Goal: Task Accomplishment & Management: Manage account settings

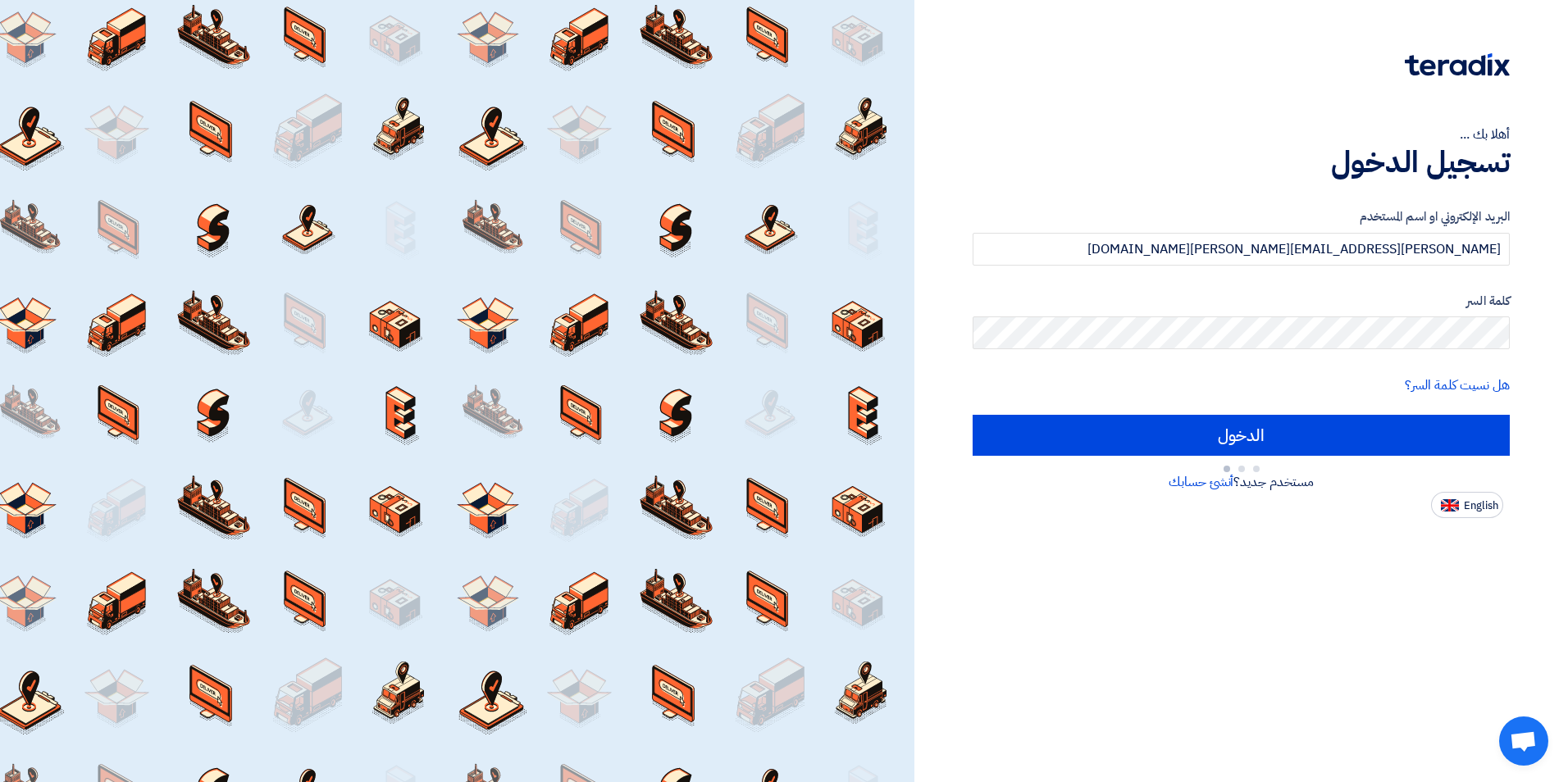
type input "Sign in"
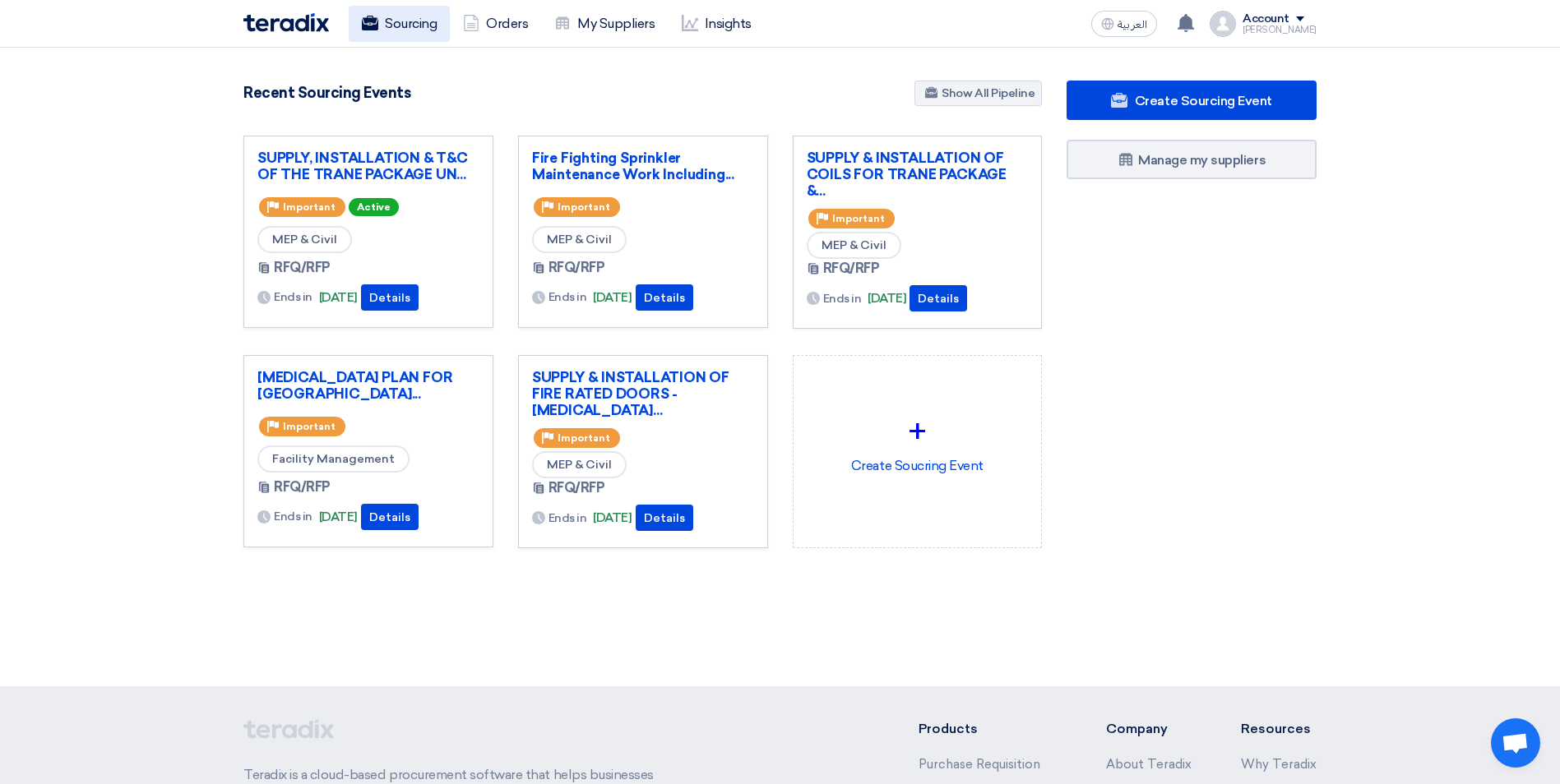
click at [411, 23] on link "Sourcing" at bounding box center [399, 24] width 101 height 36
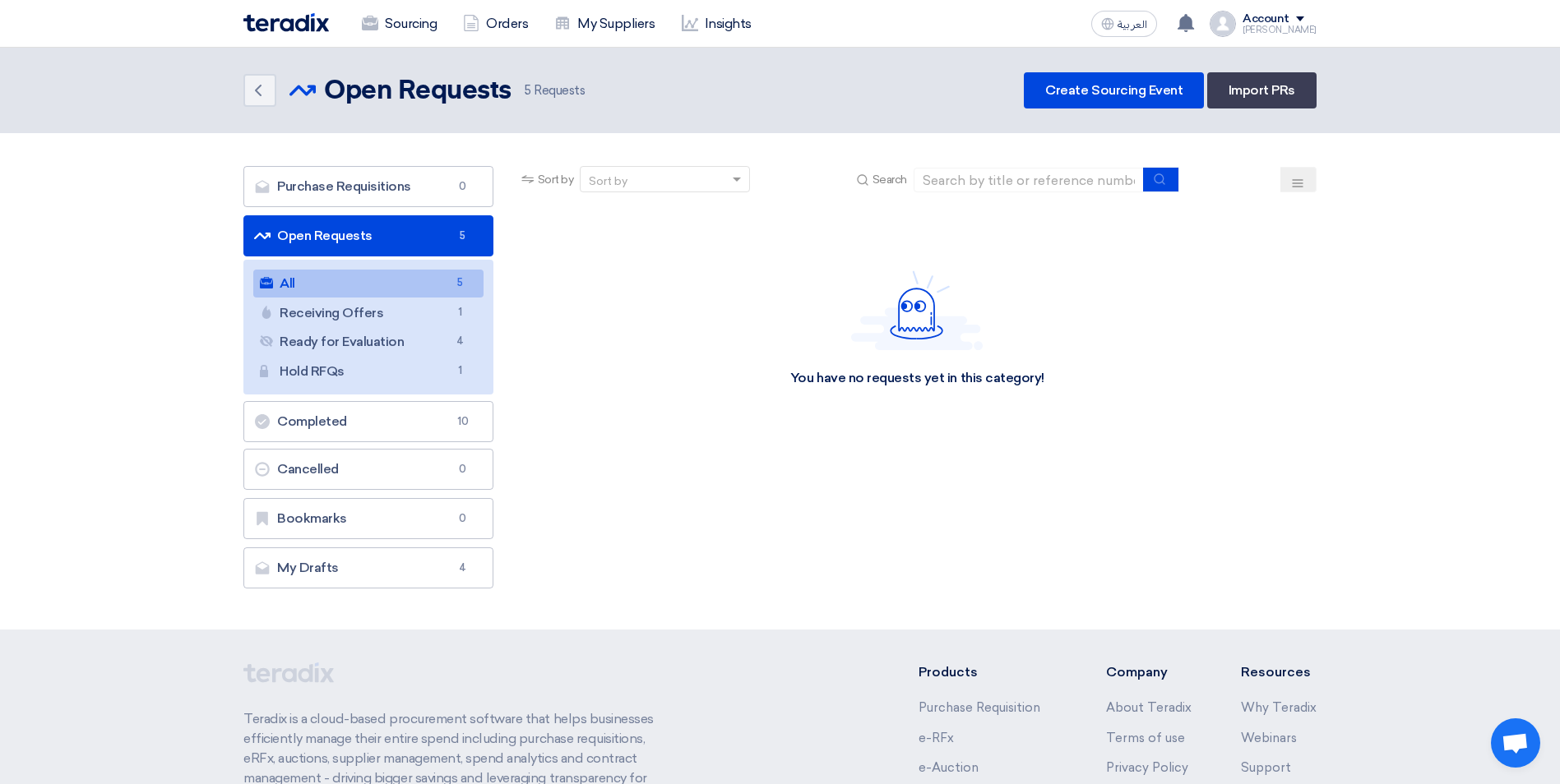
click at [440, 281] on link "All All 5" at bounding box center [368, 283] width 230 height 28
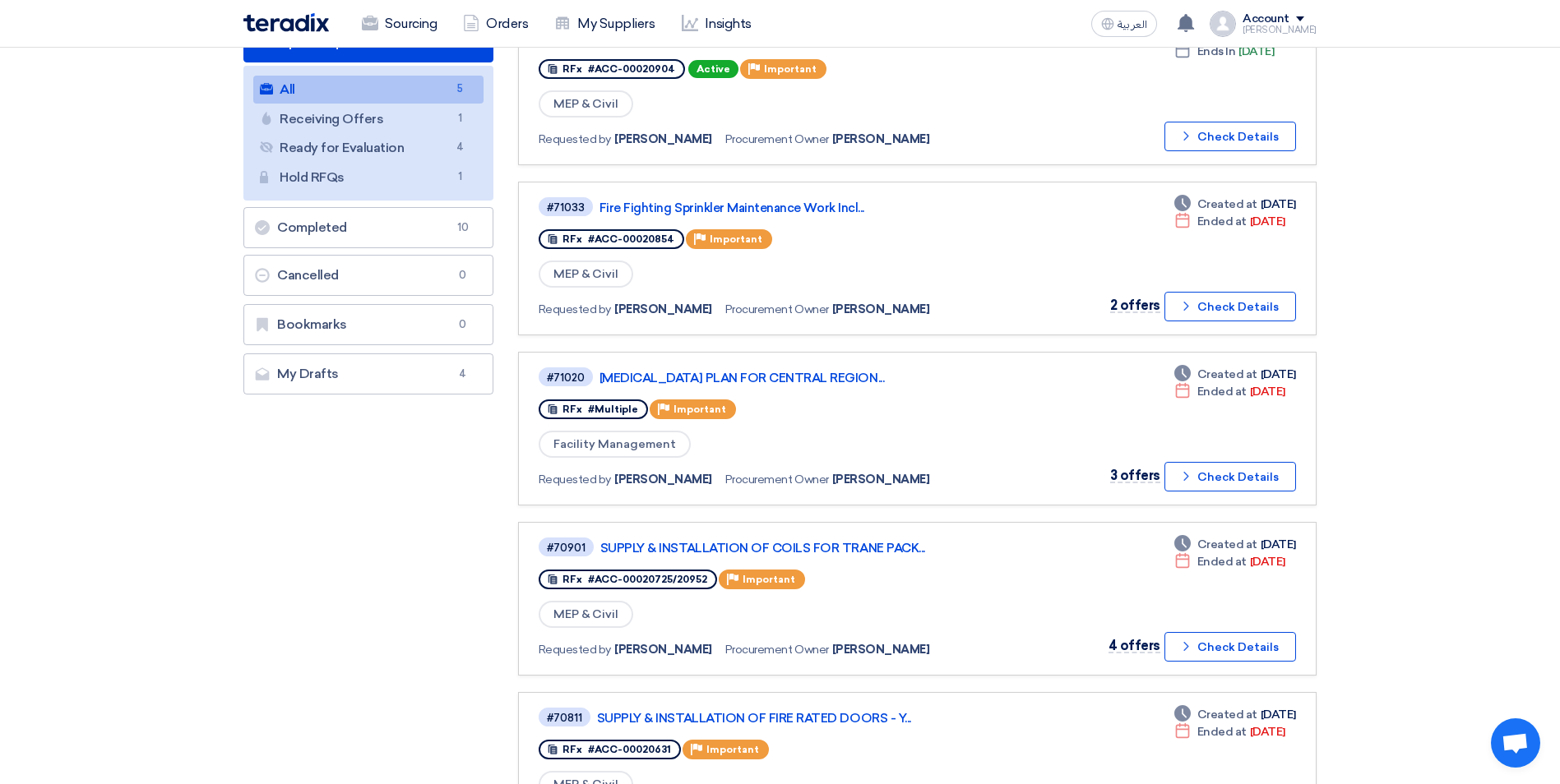
scroll to position [164, 0]
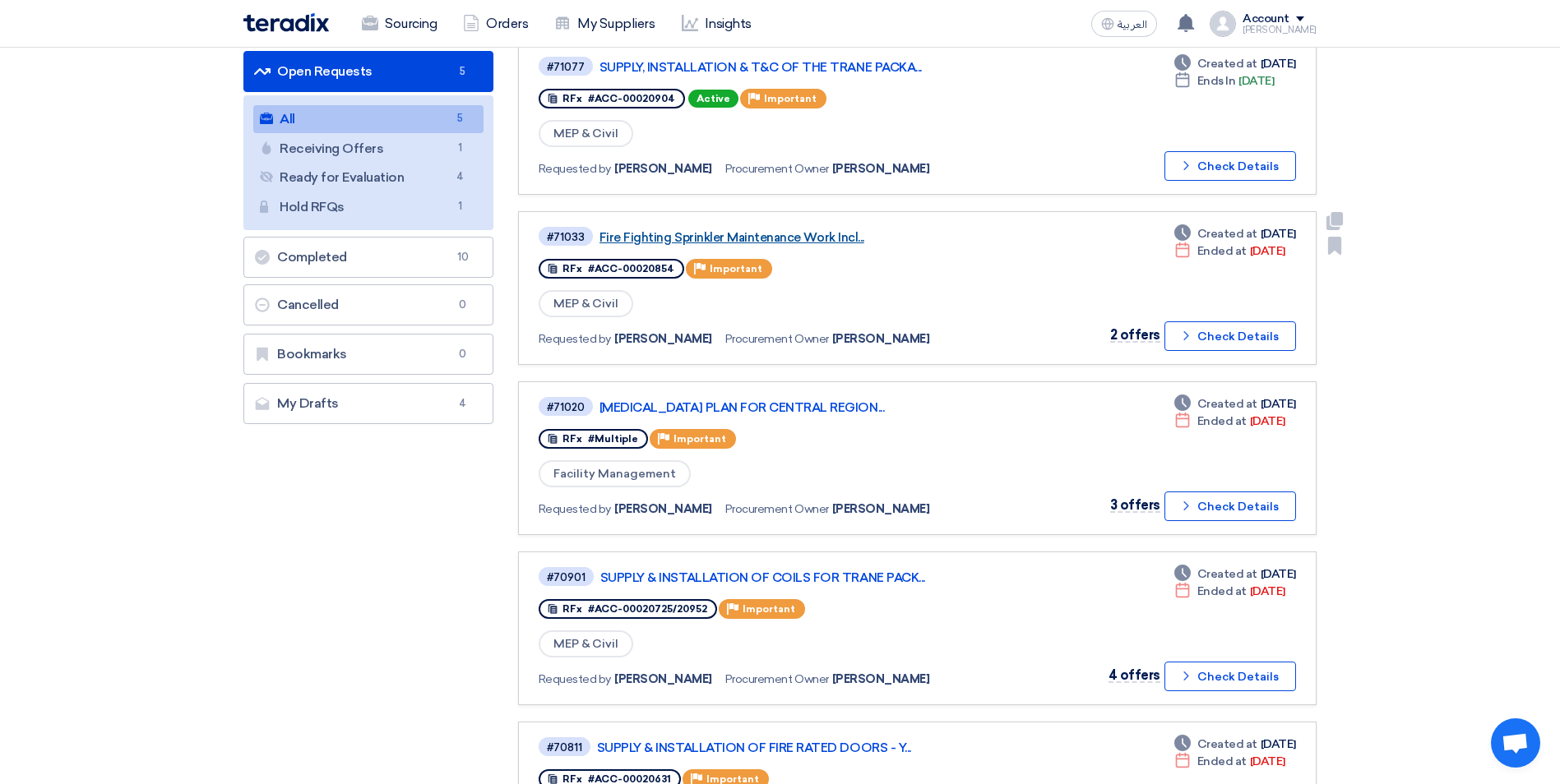
click at [797, 243] on link "Fire Fighting Sprinkler Maintenance Work Incl..." at bounding box center [804, 237] width 411 height 15
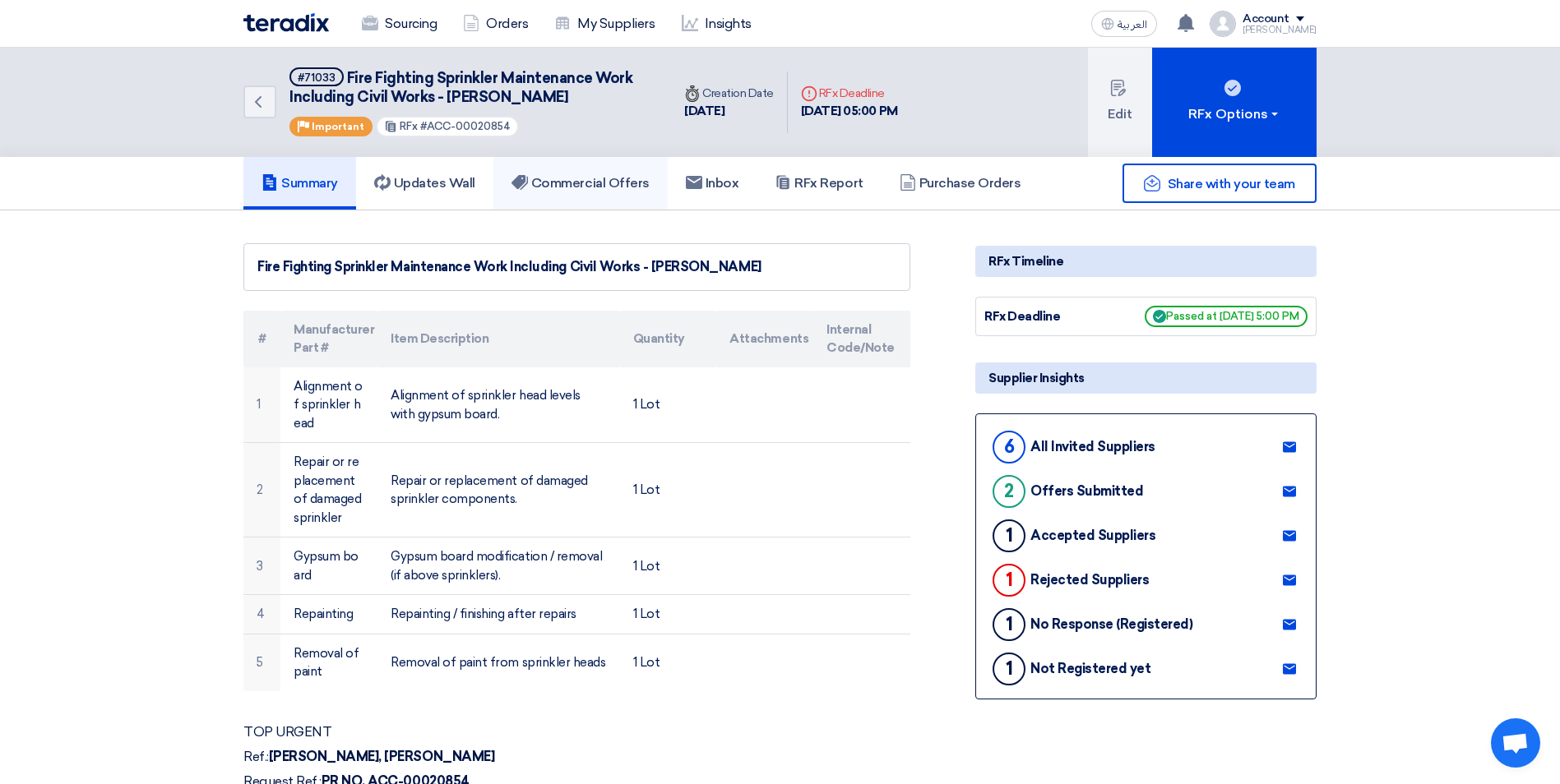
click at [604, 169] on link "Commercial Offers" at bounding box center [580, 183] width 175 height 53
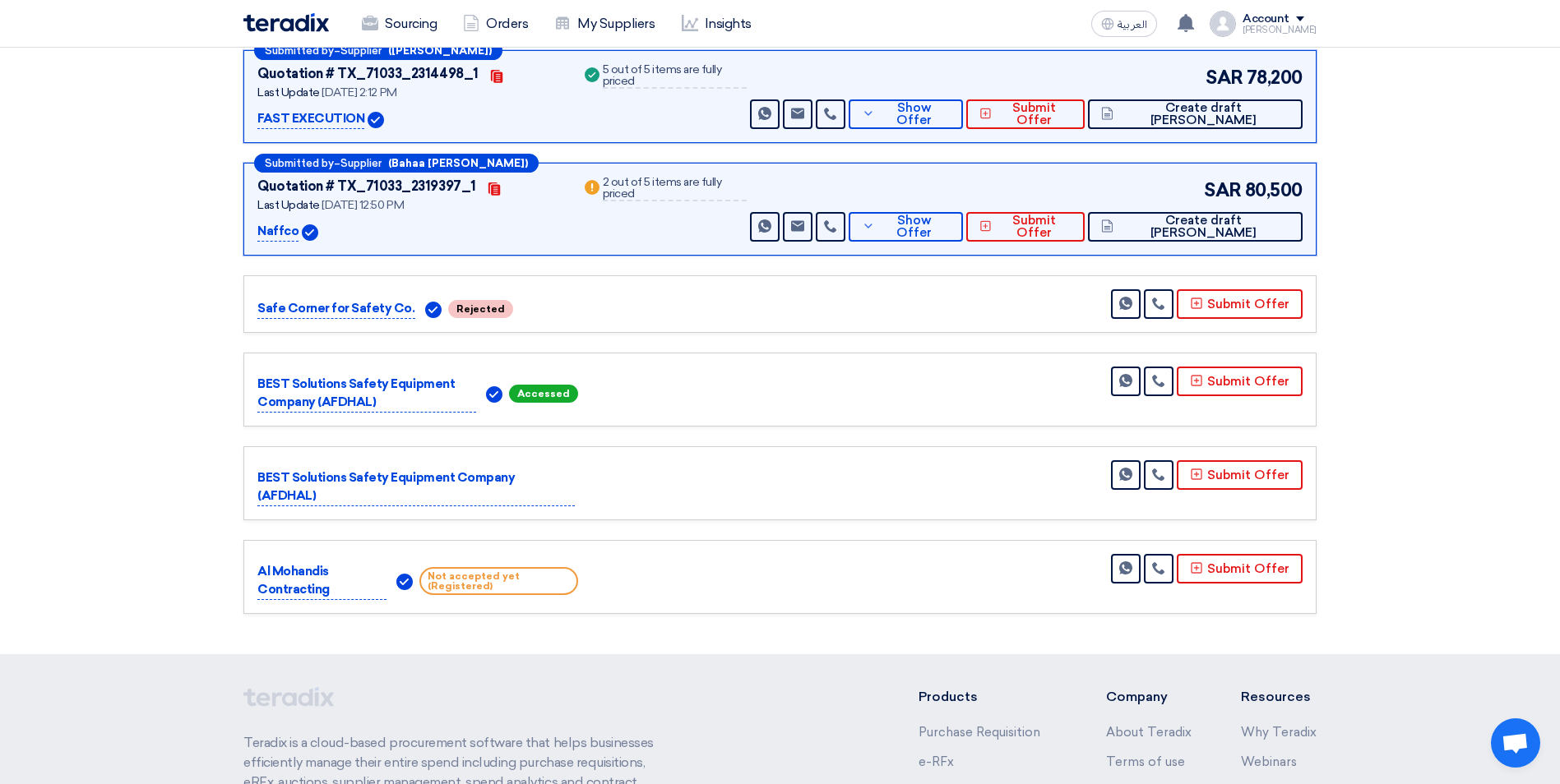
scroll to position [290, 0]
